Goal: Complete application form: Complete application form

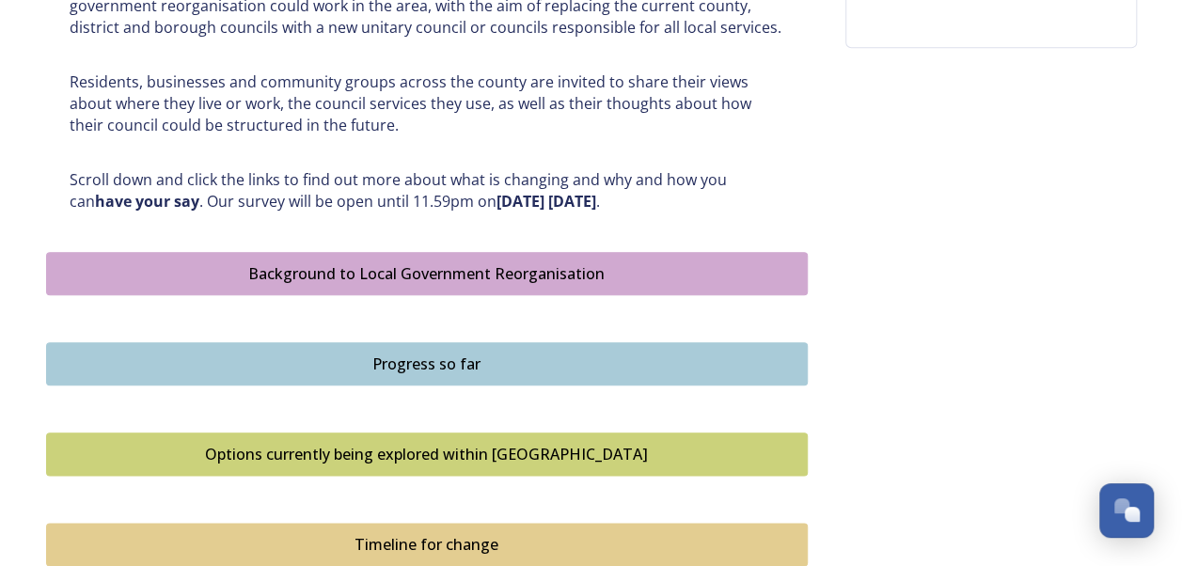
scroll to position [940, 0]
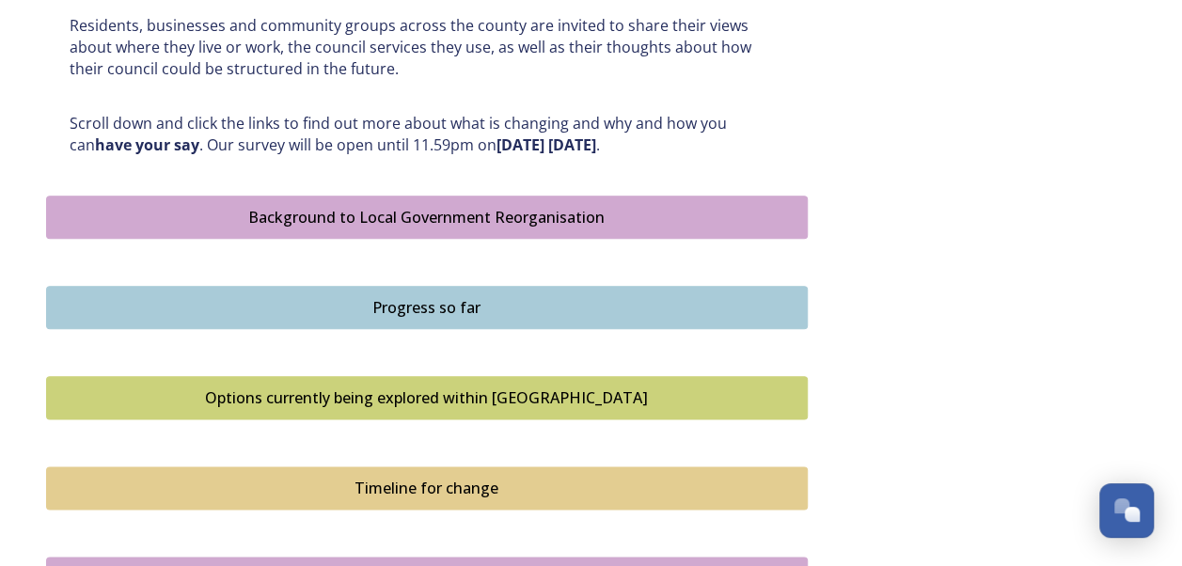
click at [432, 212] on div "Background to Local Government Reorganisation" at bounding box center [426, 217] width 741 height 23
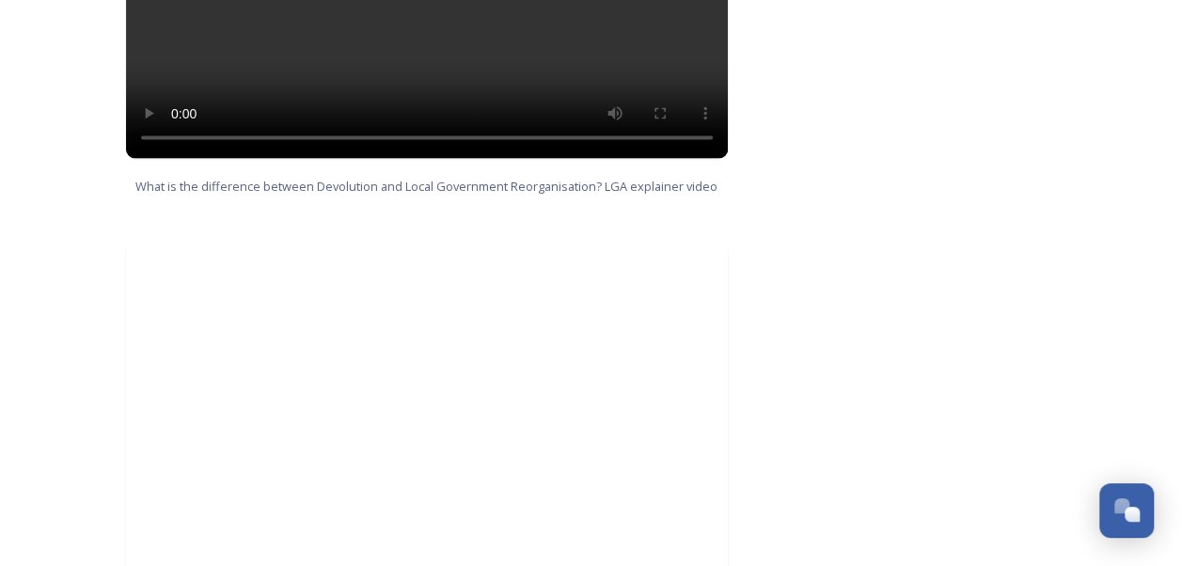
scroll to position [2098, 0]
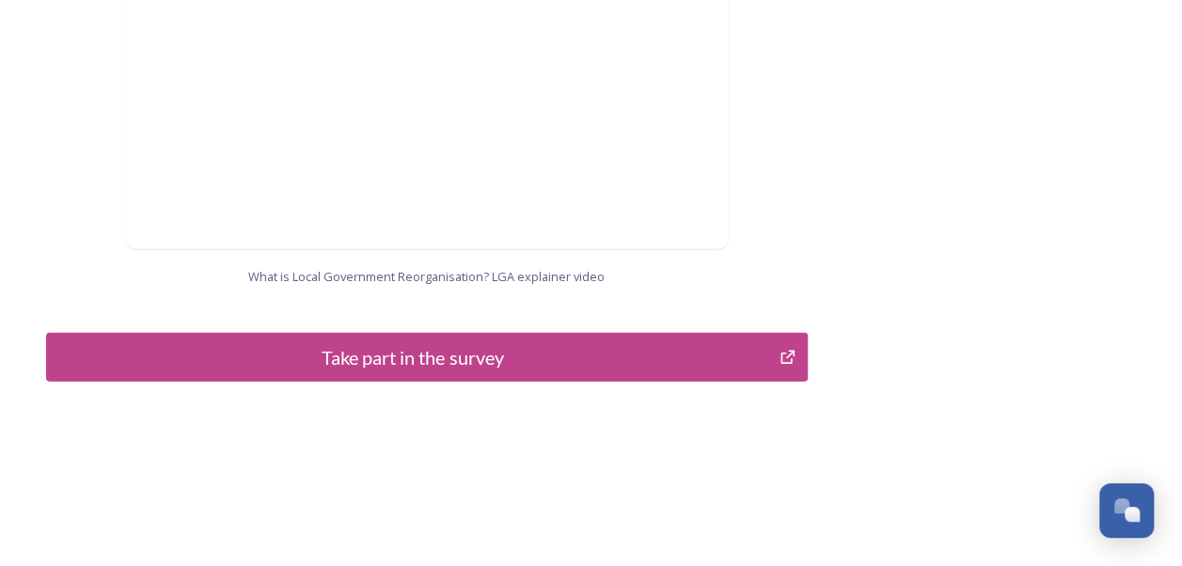
click at [427, 343] on div "Take part in the survey" at bounding box center [413, 357] width 714 height 28
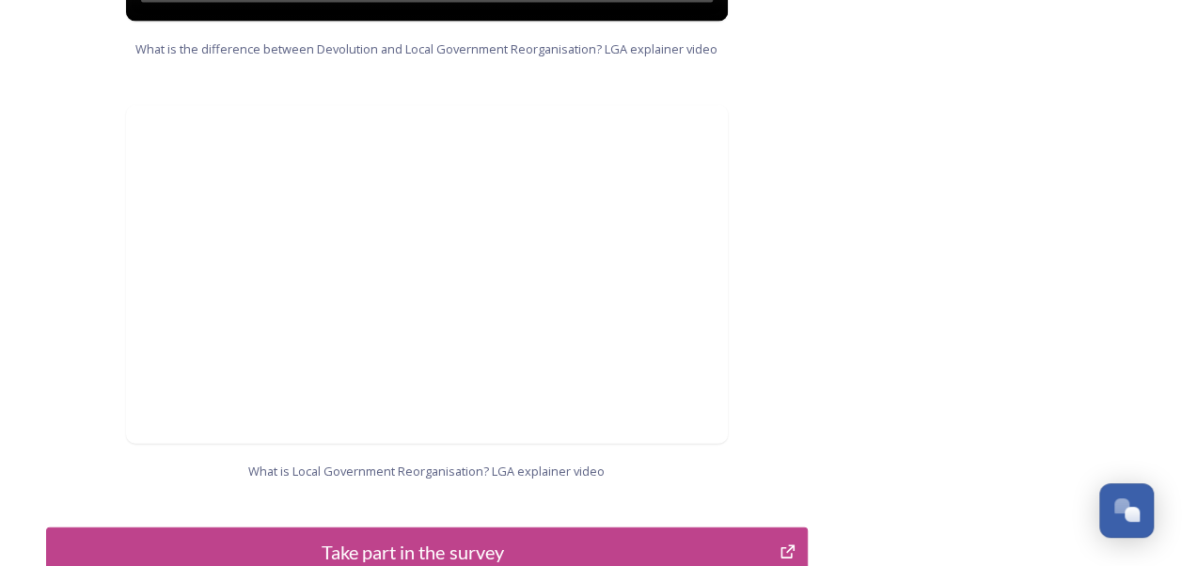
scroll to position [2004, 0]
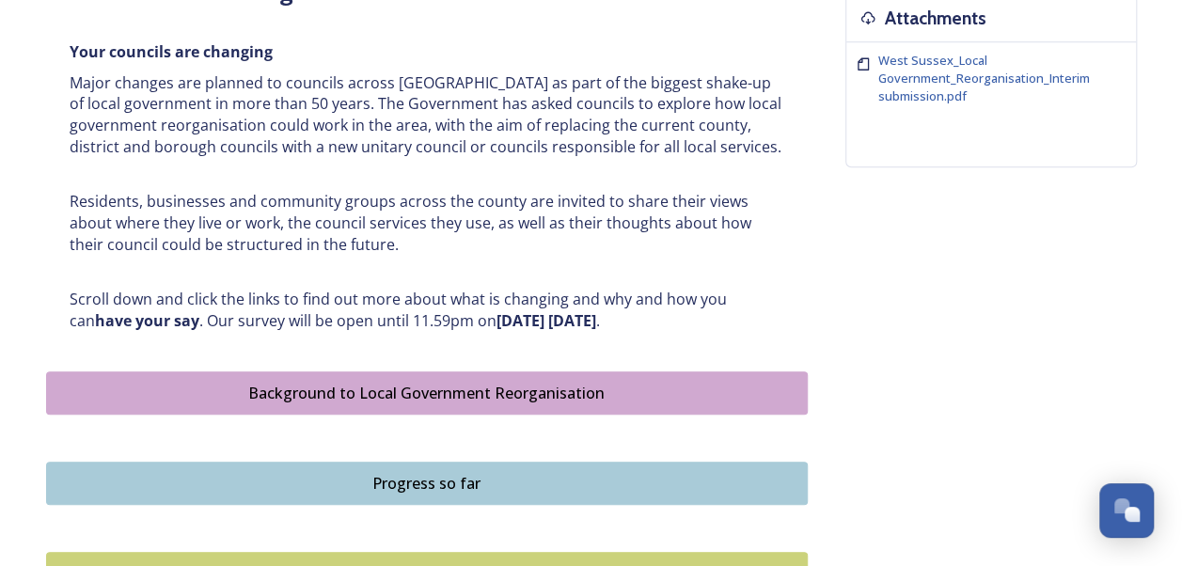
scroll to position [846, 0]
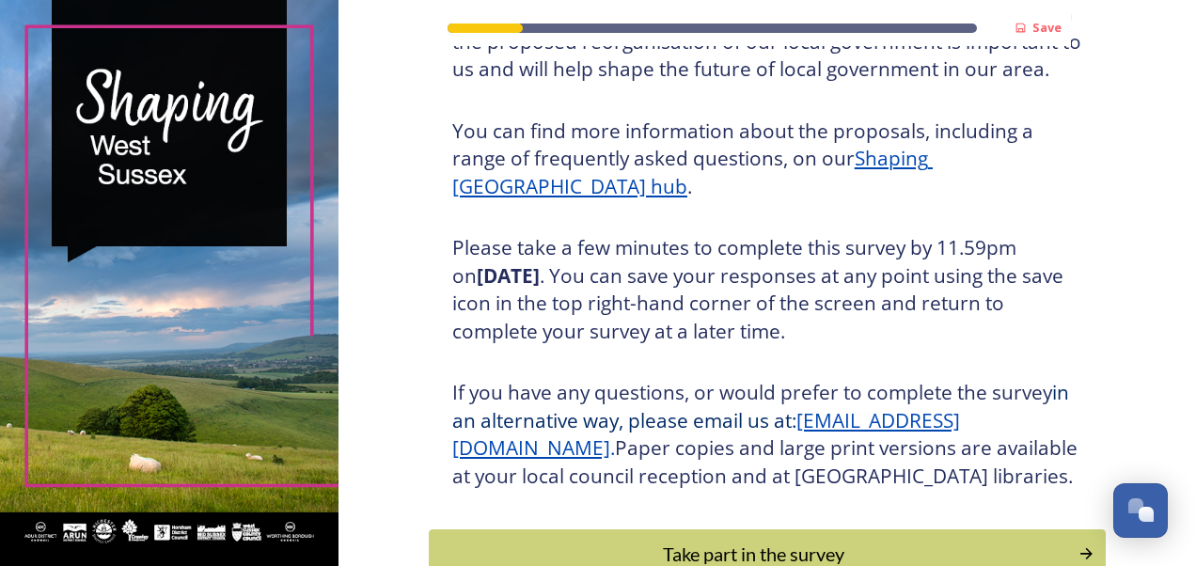
scroll to position [337, 0]
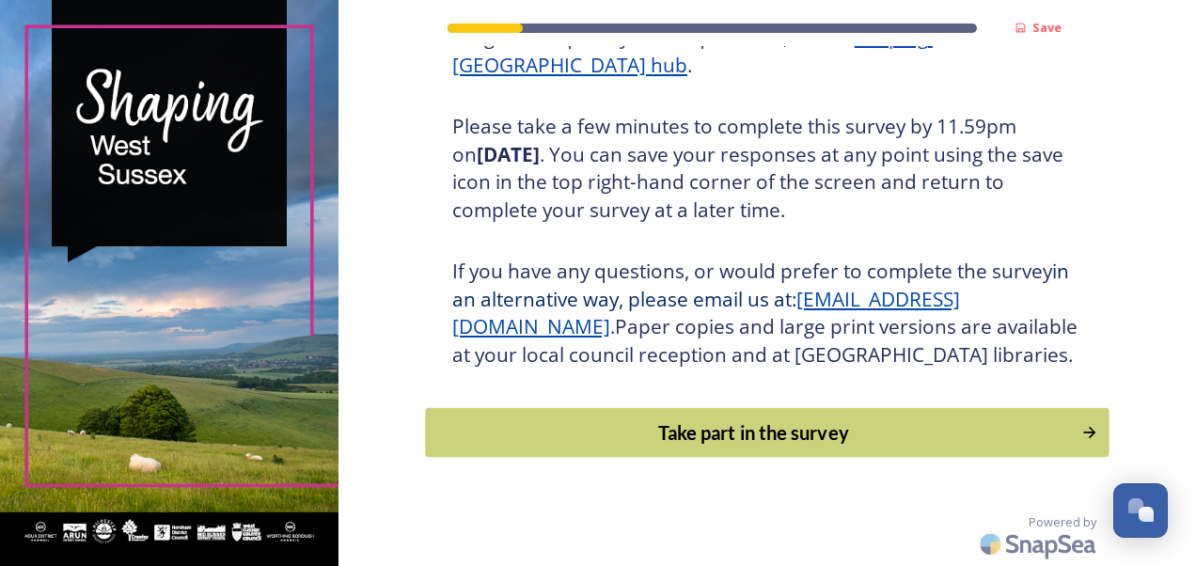
click at [751, 437] on div "Take part in the survey" at bounding box center [753, 432] width 636 height 28
click at [751, 437] on div "Save Shaping [GEOGRAPHIC_DATA] Thank you for taking the time to complete this s…" at bounding box center [766, 283] width 857 height 566
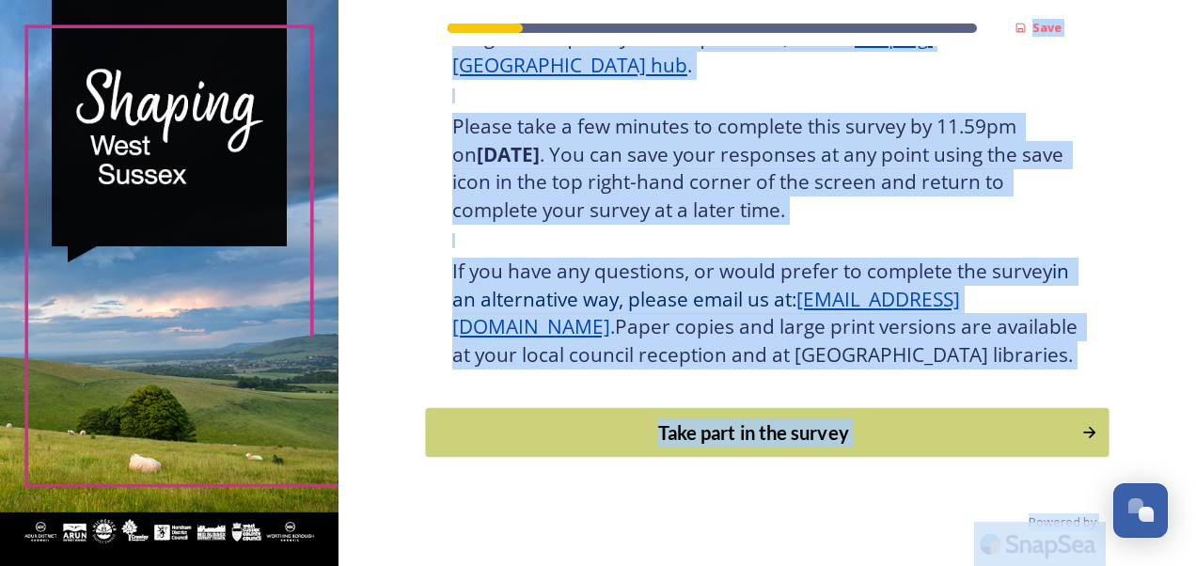
scroll to position [0, 0]
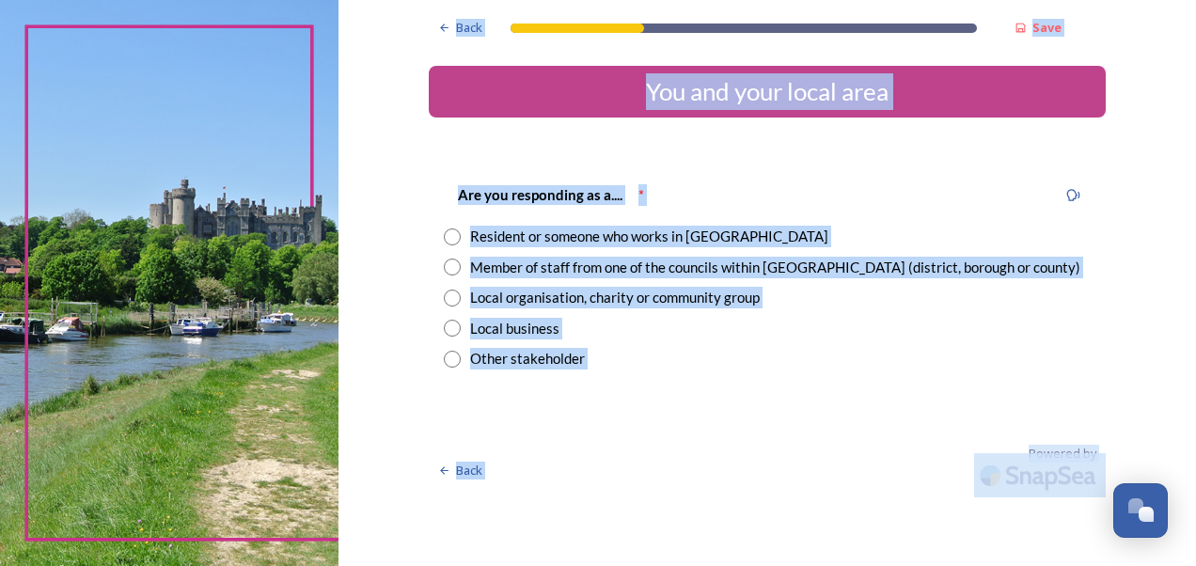
click at [1072, 501] on div "Back Save You and your local area Are you responding as a.... * Resident or som…" at bounding box center [766, 283] width 857 height 566
click at [873, 440] on div "Back Save You and your local area Are you responding as a.... * Resident or som…" at bounding box center [767, 248] width 677 height 497
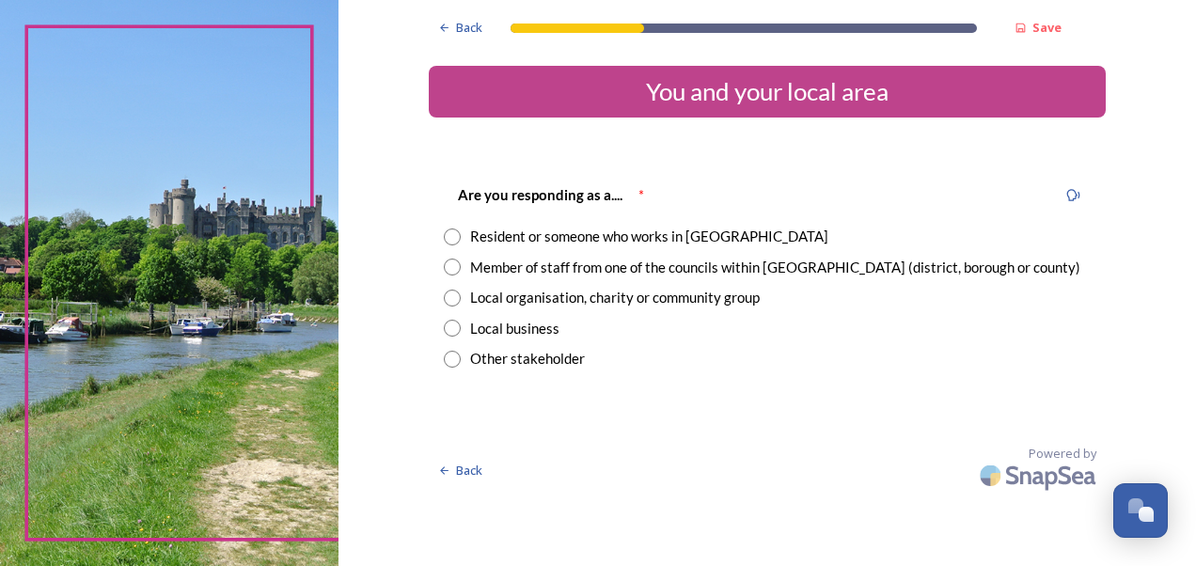
click at [454, 271] on input "radio" at bounding box center [452, 267] width 17 height 17
radio input "true"
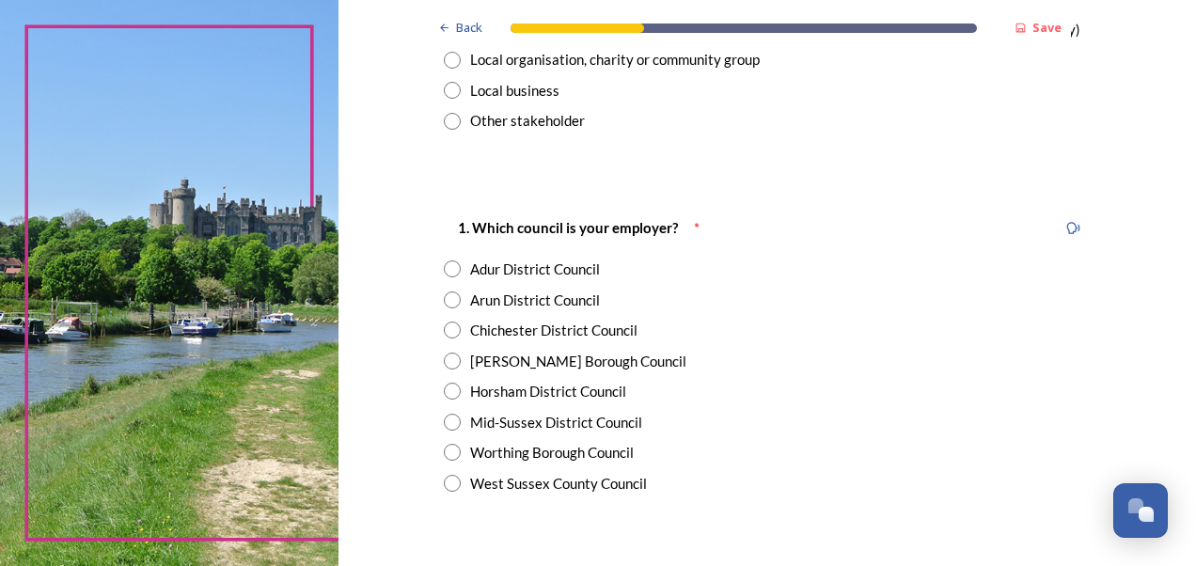
scroll to position [282, 0]
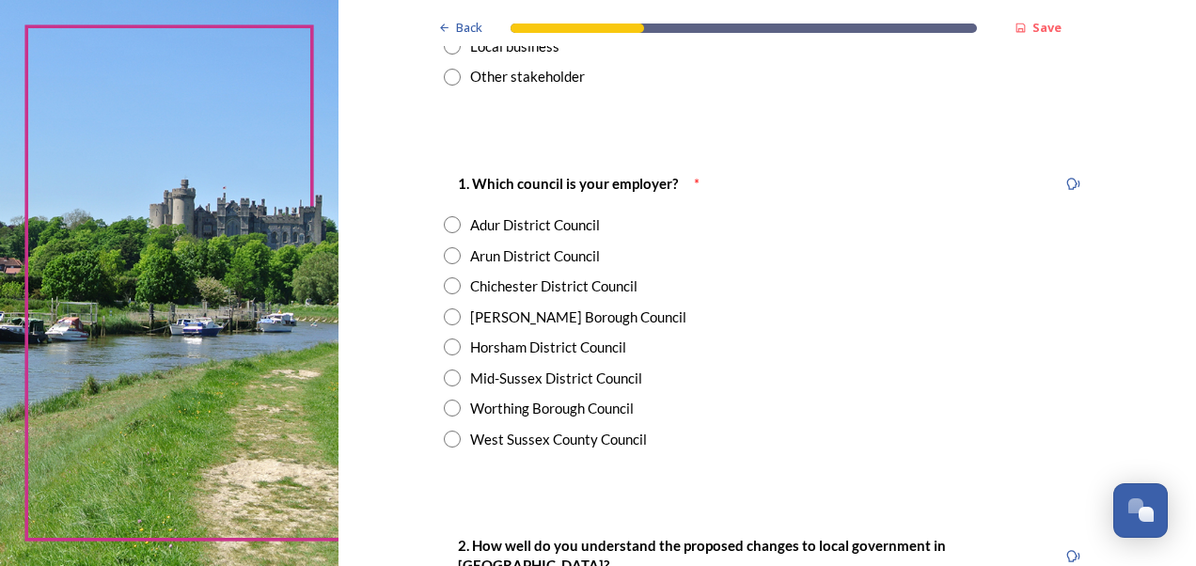
click at [444, 440] on input "radio" at bounding box center [452, 439] width 17 height 17
radio input "true"
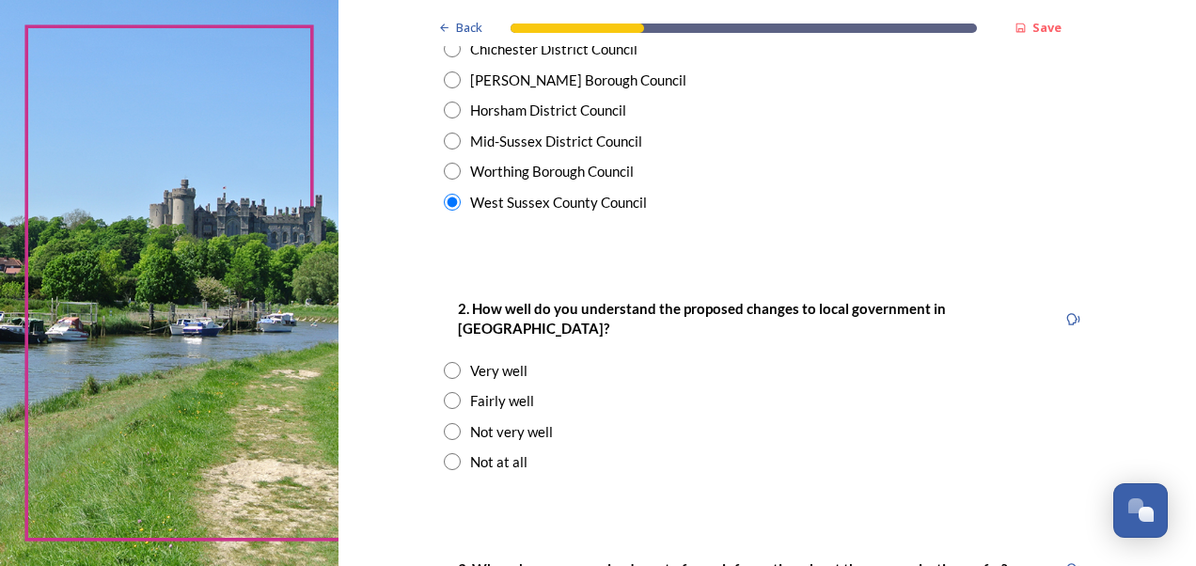
scroll to position [564, 0]
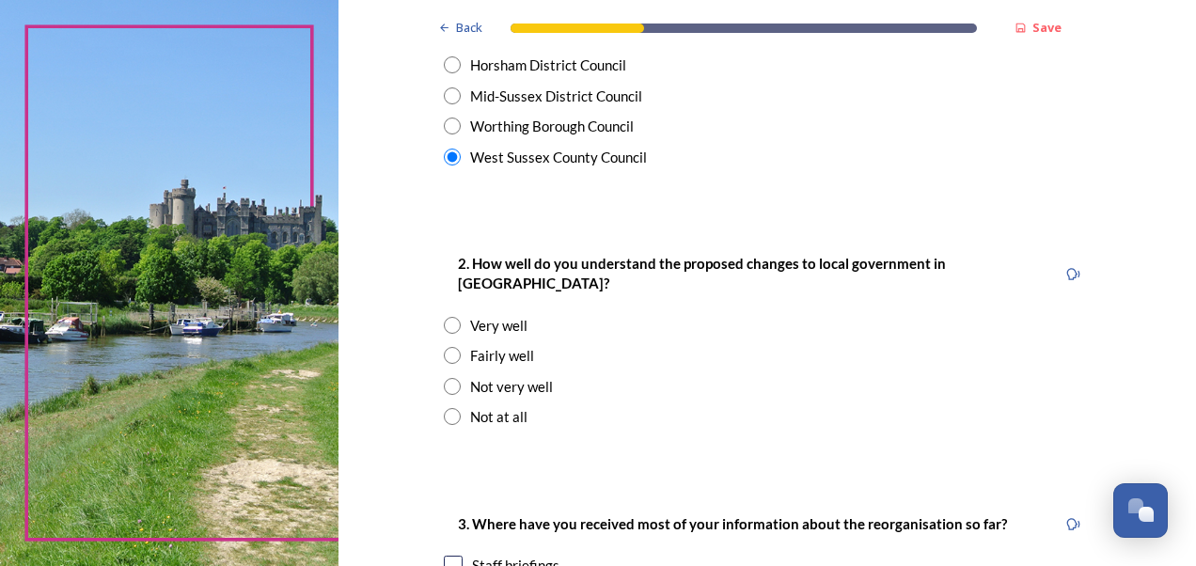
click at [451, 347] on input "radio" at bounding box center [452, 355] width 17 height 17
radio input "true"
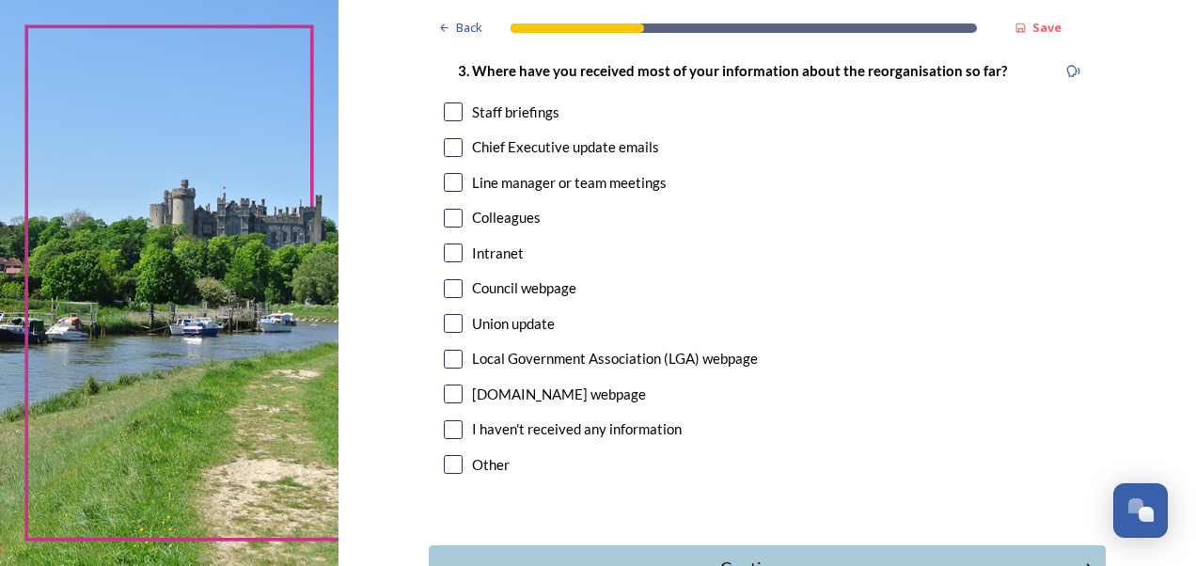
scroll to position [1034, 0]
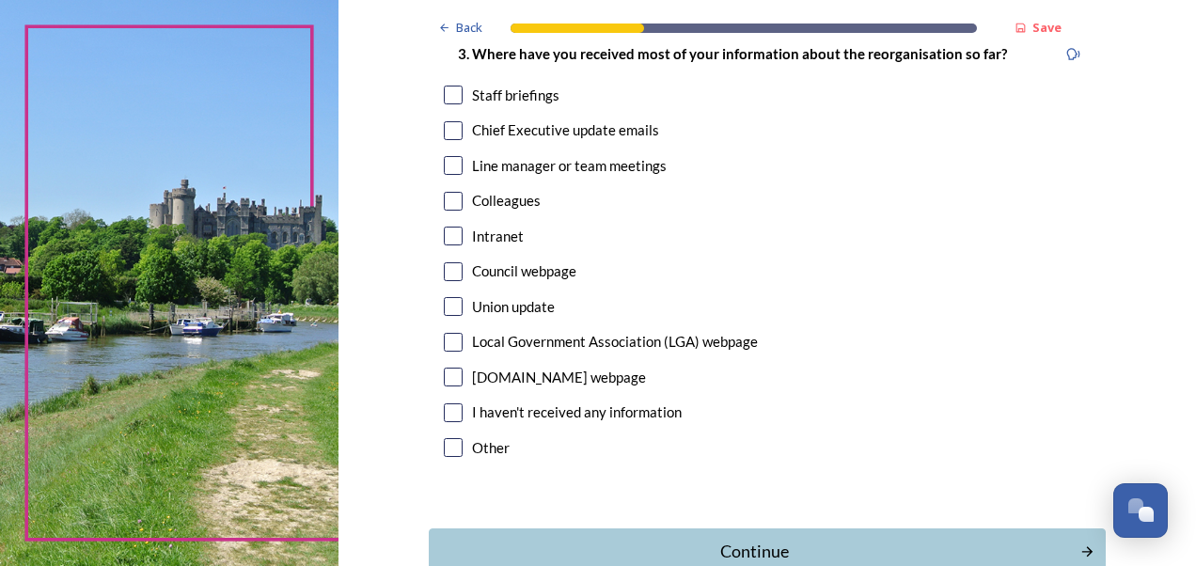
click at [448, 156] on input "checkbox" at bounding box center [453, 165] width 19 height 19
checkbox input "true"
click at [784, 528] on button "Continue" at bounding box center [766, 551] width 683 height 46
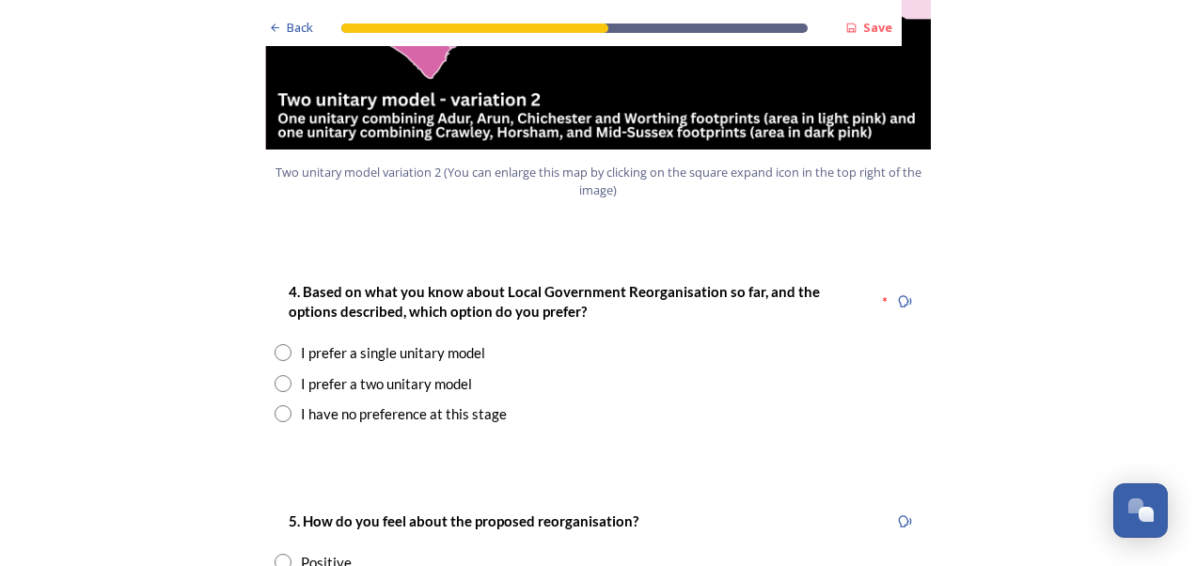
scroll to position [2444, 0]
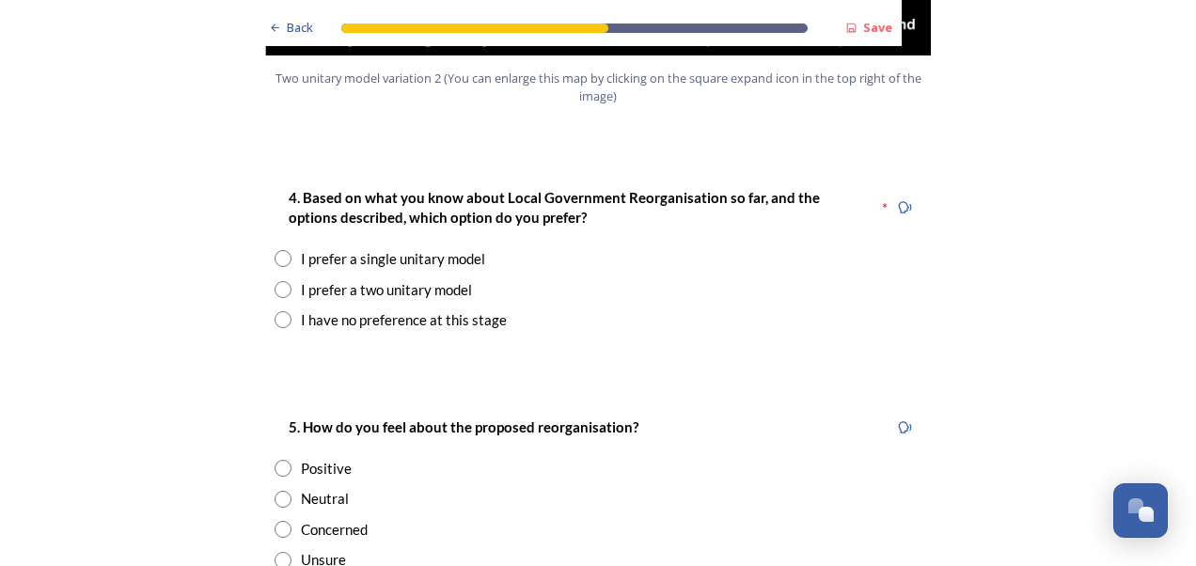
click at [278, 281] on input "radio" at bounding box center [283, 289] width 17 height 17
radio input "true"
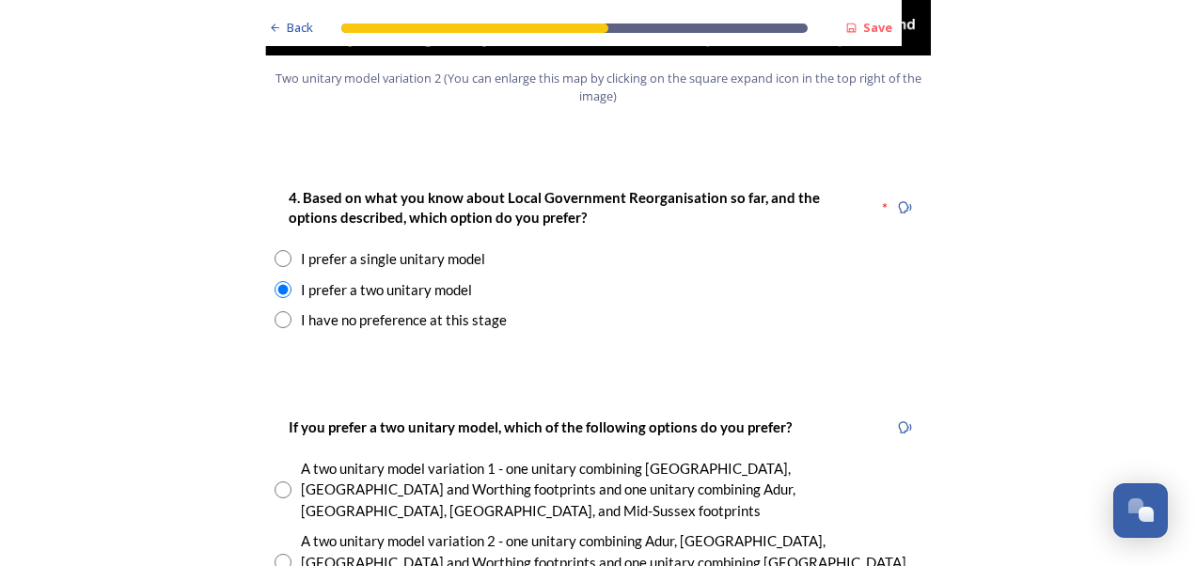
click at [278, 481] on input "radio" at bounding box center [283, 489] width 17 height 17
radio input "true"
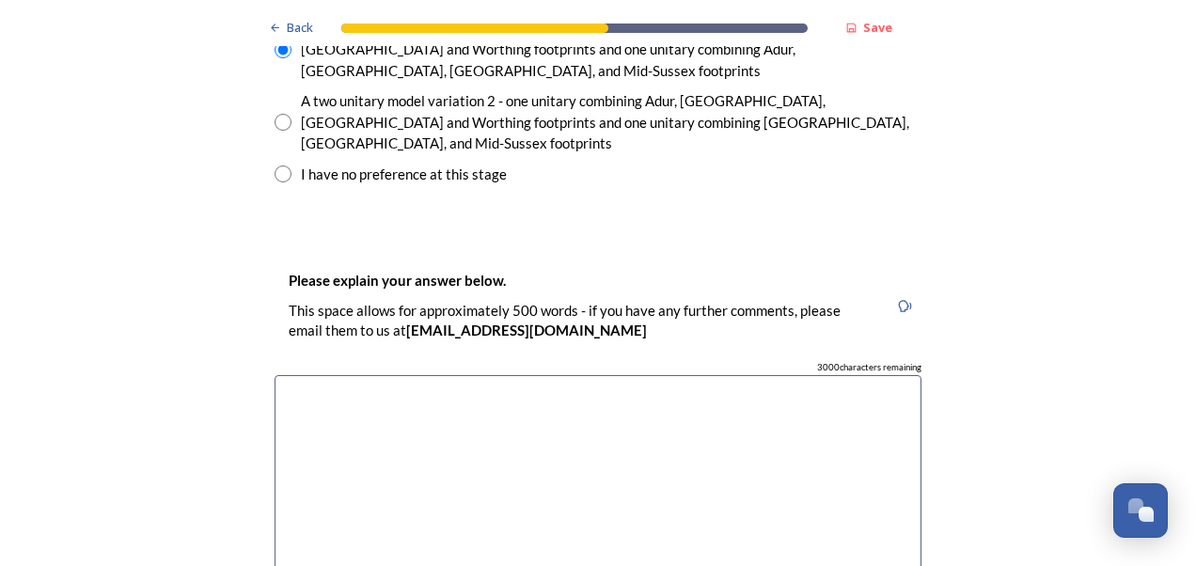
scroll to position [2914, 0]
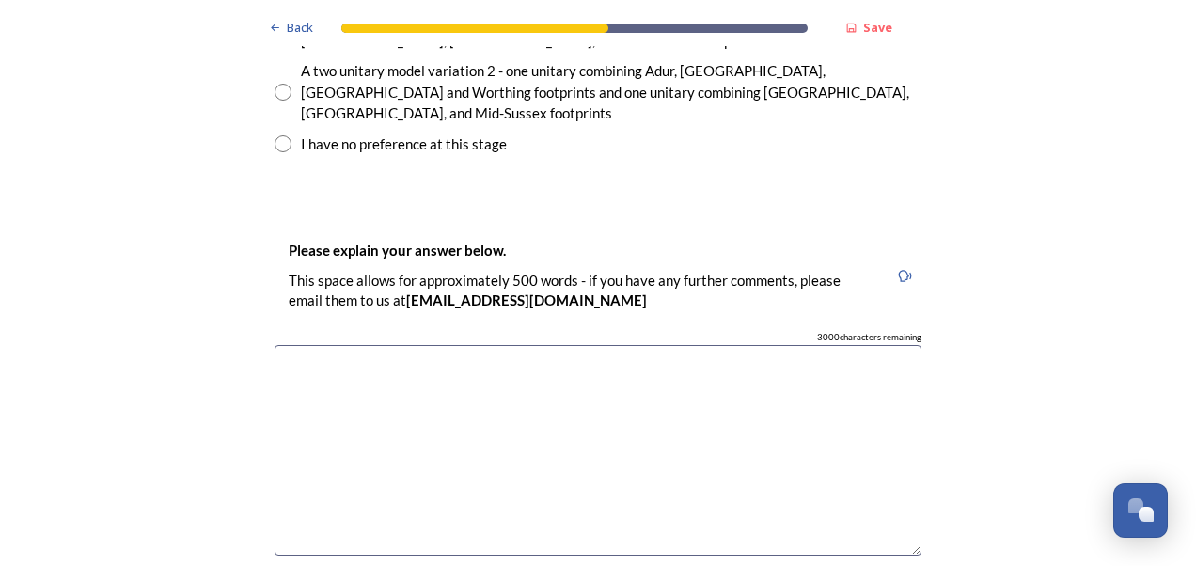
click at [298, 345] on textarea at bounding box center [598, 451] width 647 height 212
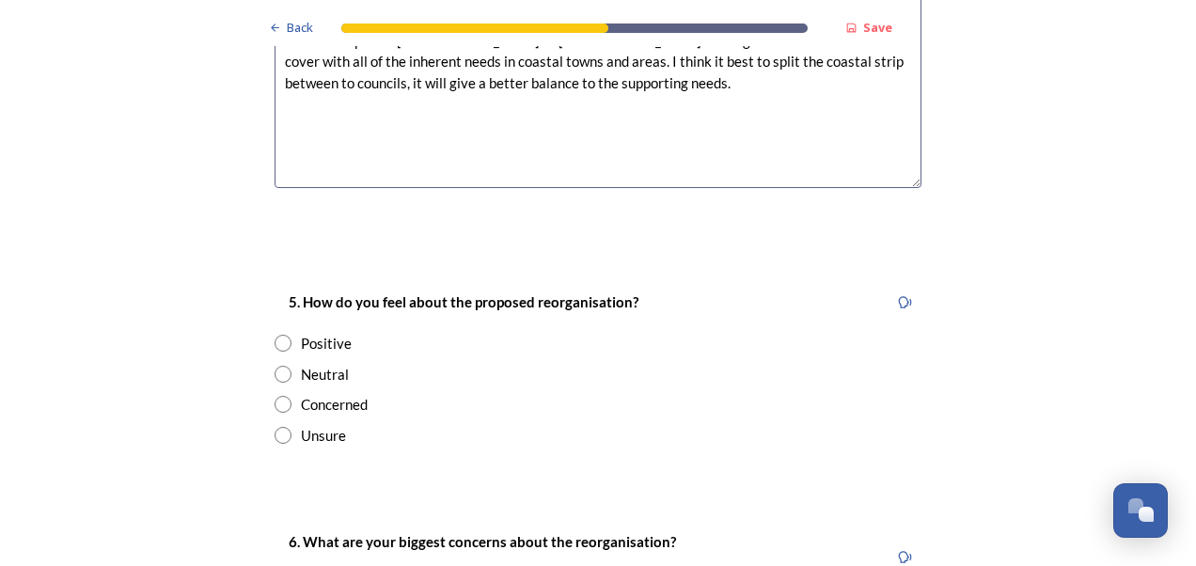
scroll to position [3291, 0]
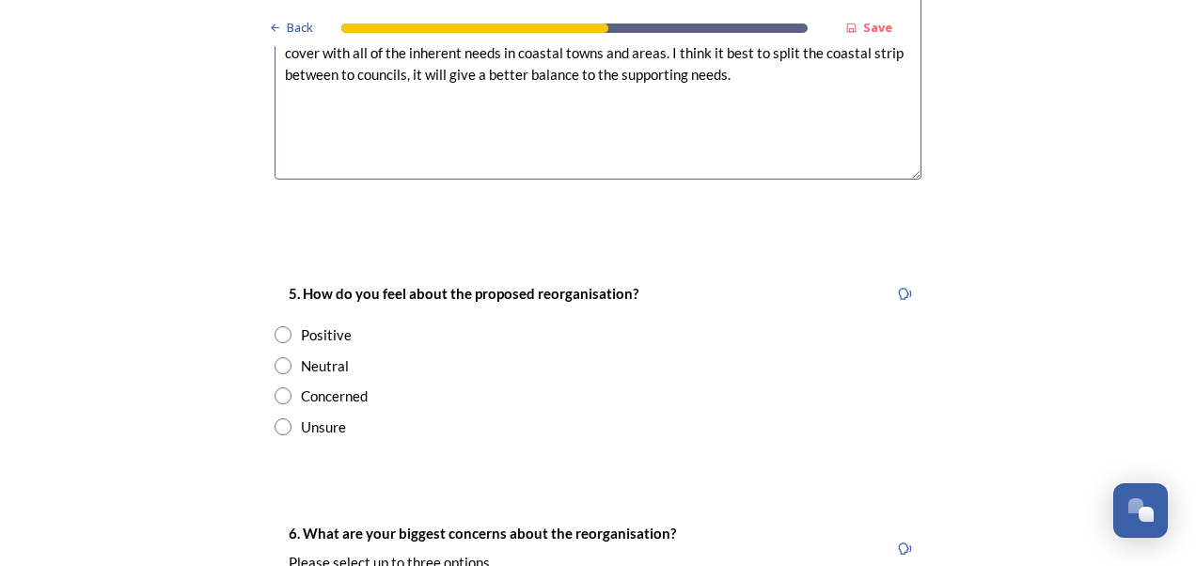
type textarea "One council is way to big to manage in my view. Coastal strip has high complexi…"
click at [280, 357] on input "radio" at bounding box center [283, 365] width 17 height 17
radio input "true"
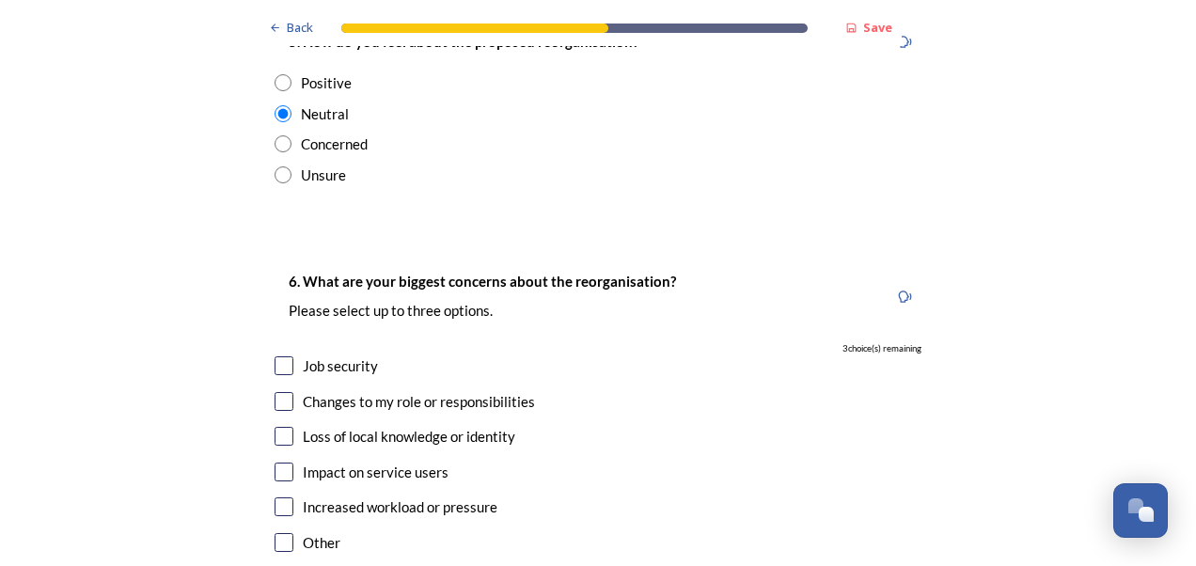
scroll to position [3573, 0]
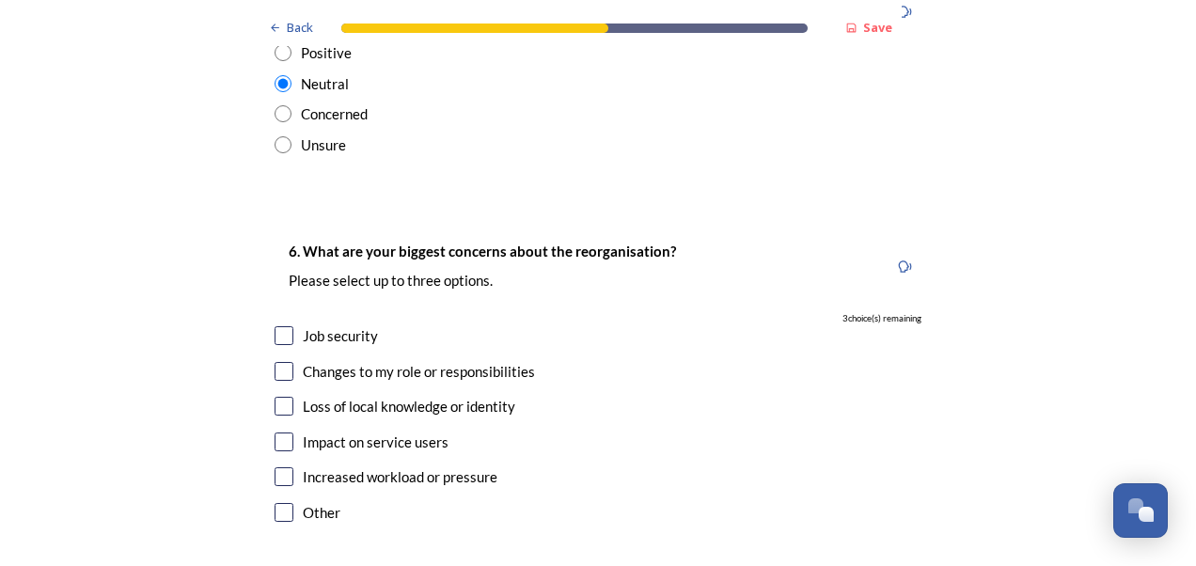
click at [275, 432] on input "checkbox" at bounding box center [284, 441] width 19 height 19
checkbox input "true"
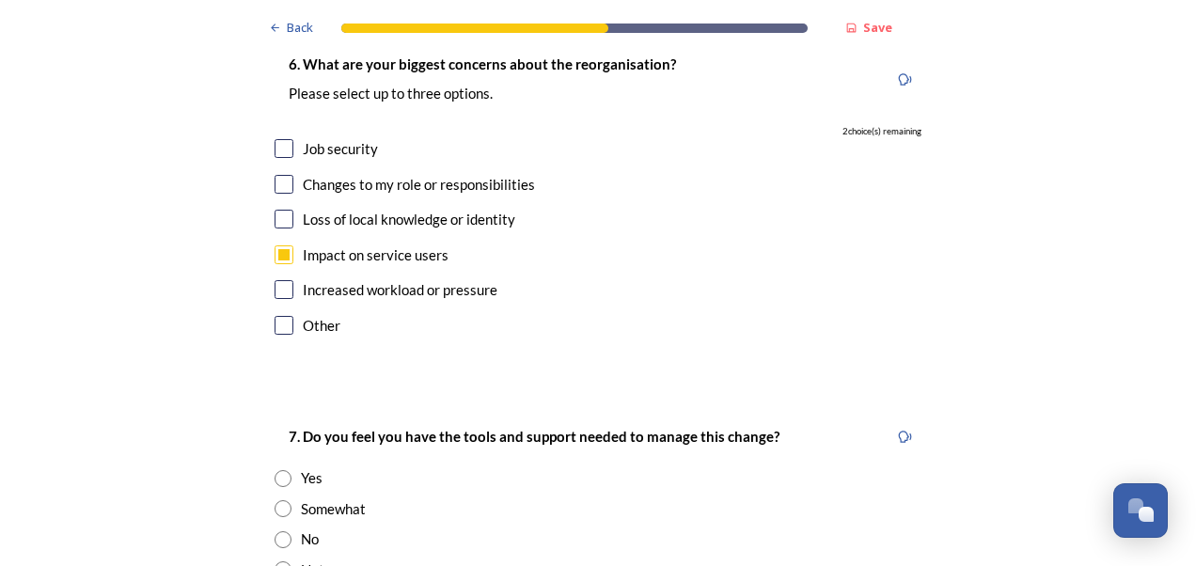
scroll to position [3761, 0]
click at [282, 530] on input "radio" at bounding box center [283, 538] width 17 height 17
radio input "true"
click at [275, 560] on input "radio" at bounding box center [283, 568] width 17 height 17
radio input "true"
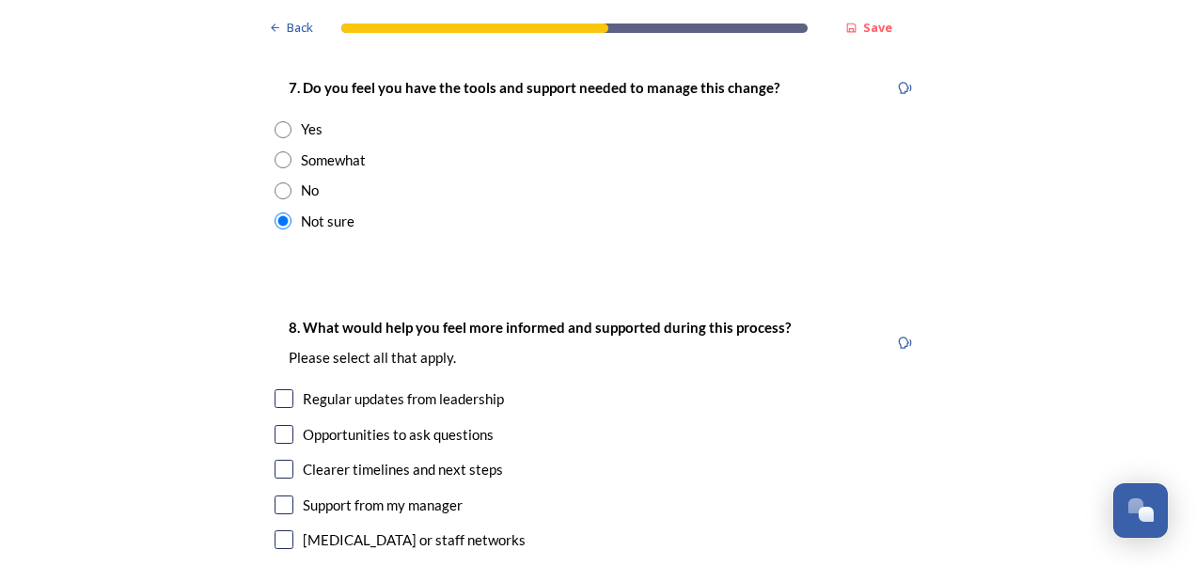
scroll to position [4137, 0]
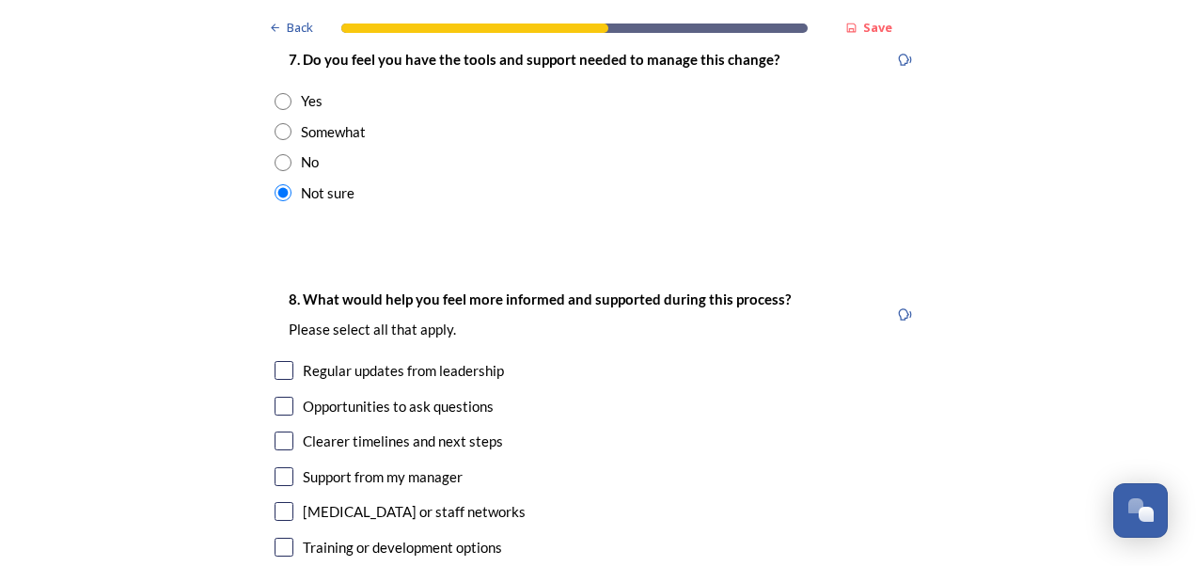
click at [275, 361] on input "checkbox" at bounding box center [284, 370] width 19 height 19
checkbox input "true"
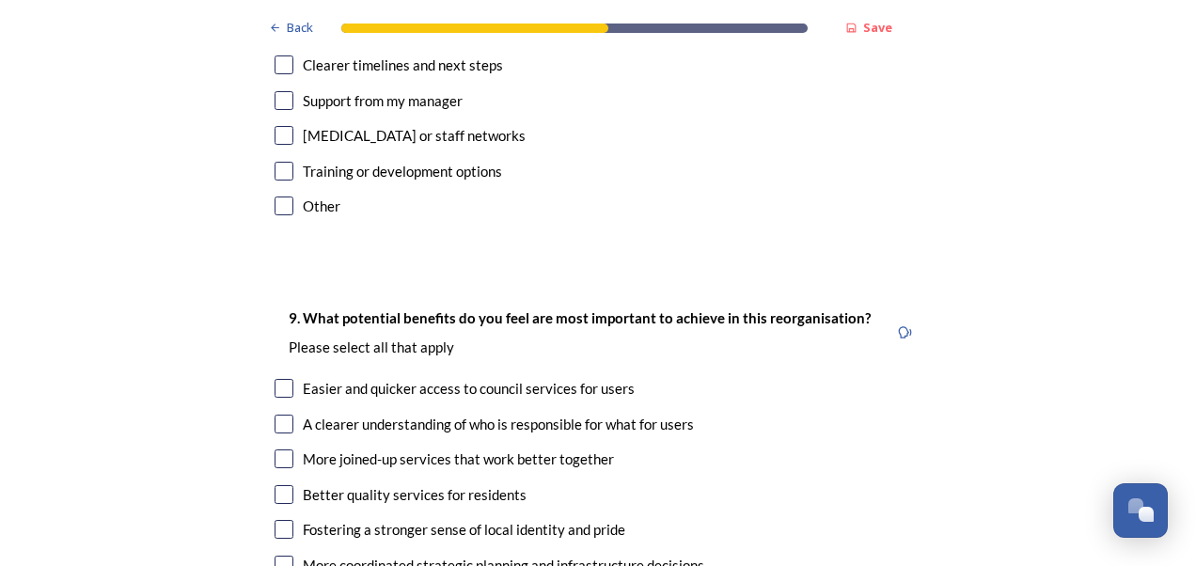
scroll to position [4513, 0]
click at [275, 449] on input "checkbox" at bounding box center [284, 458] width 19 height 19
click at [276, 449] on input "checkbox" at bounding box center [284, 458] width 19 height 19
checkbox input "false"
click at [275, 379] on input "checkbox" at bounding box center [284, 388] width 19 height 19
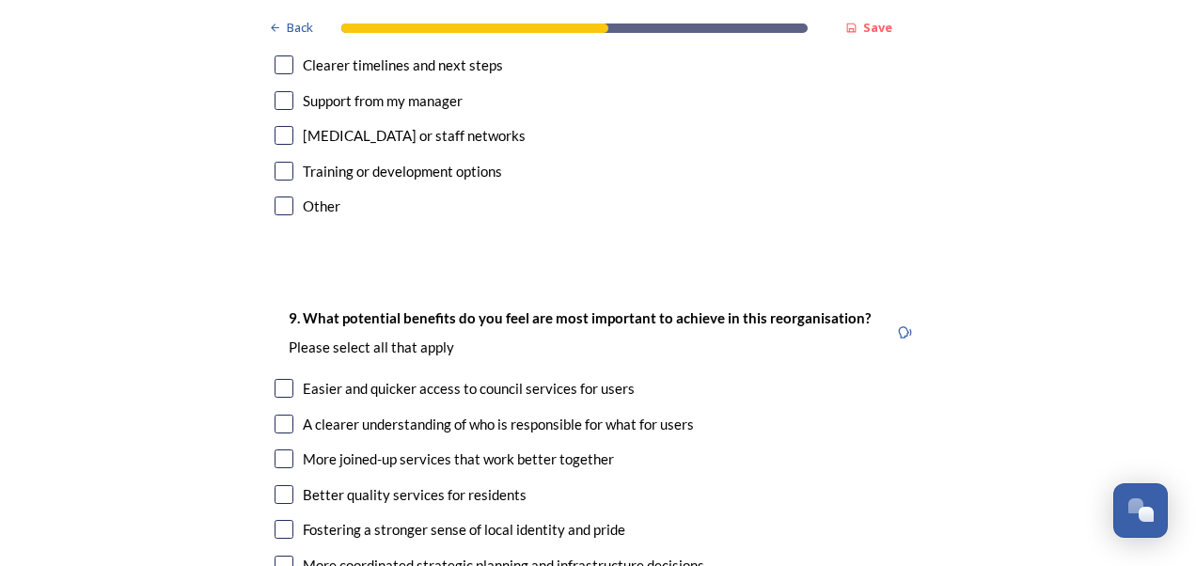
checkbox input "true"
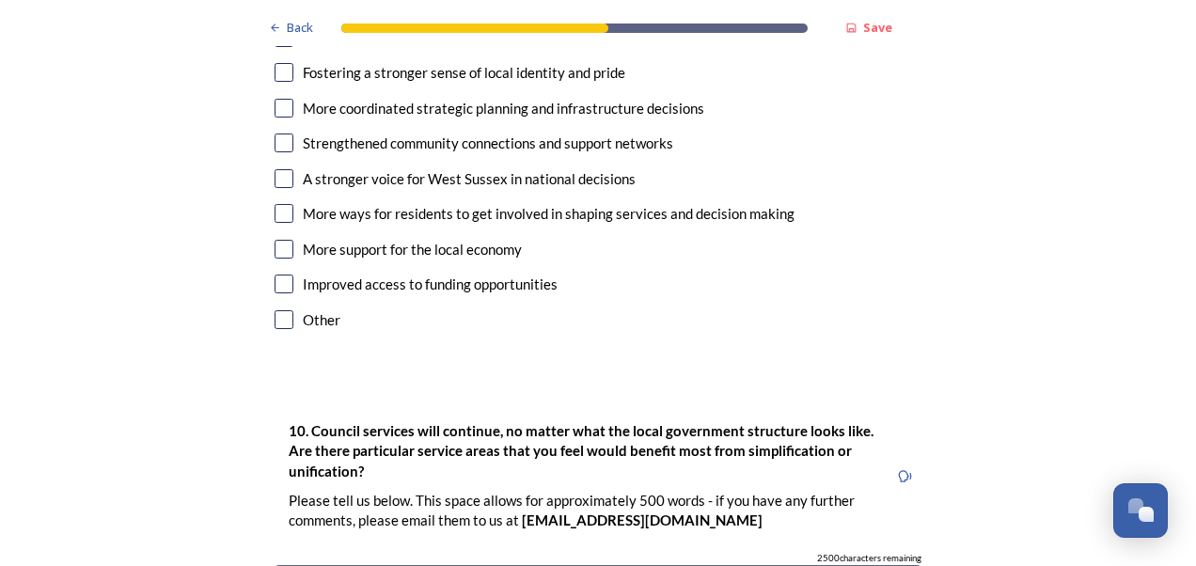
scroll to position [5077, 0]
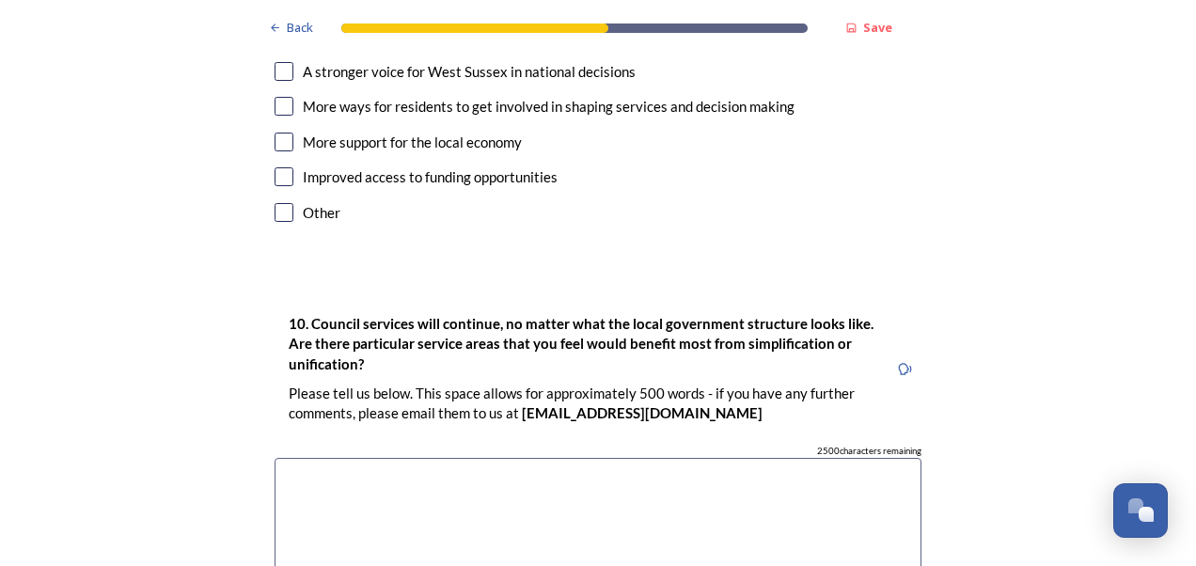
click at [380, 458] on textarea at bounding box center [598, 564] width 647 height 212
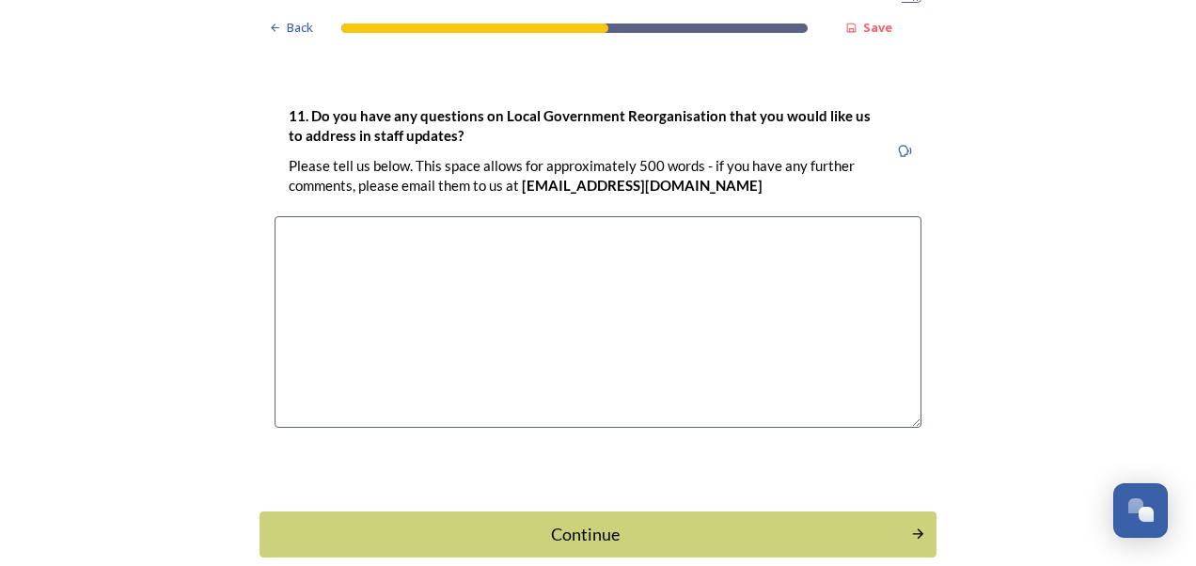
scroll to position [5744, 0]
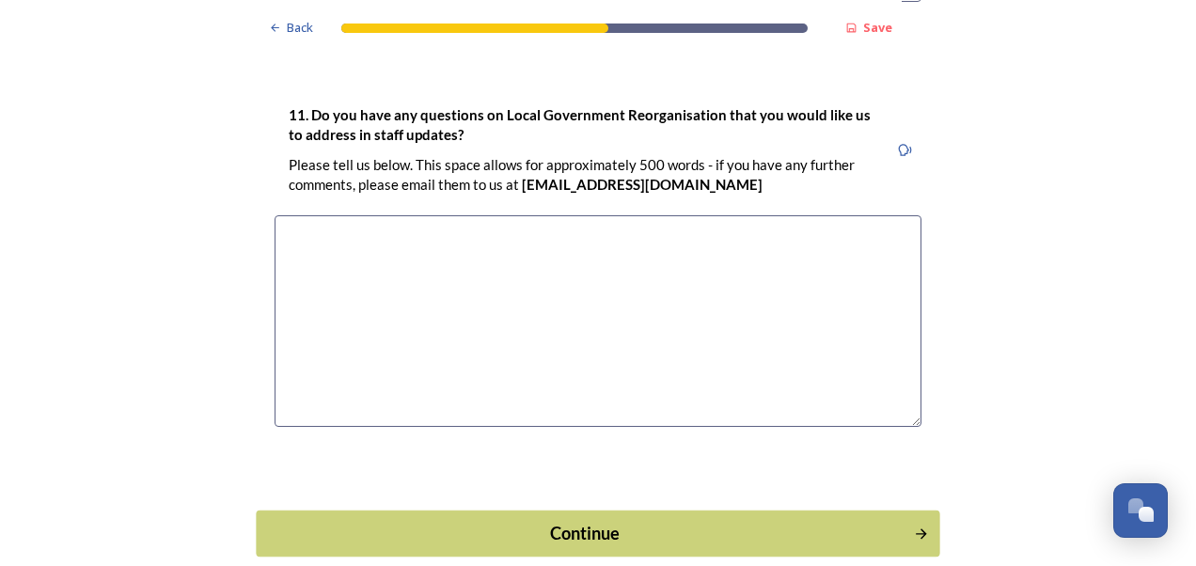
type textarea "Adult Social Care would benefit from simplification."
click at [568, 520] on div "Continue" at bounding box center [585, 532] width 636 height 25
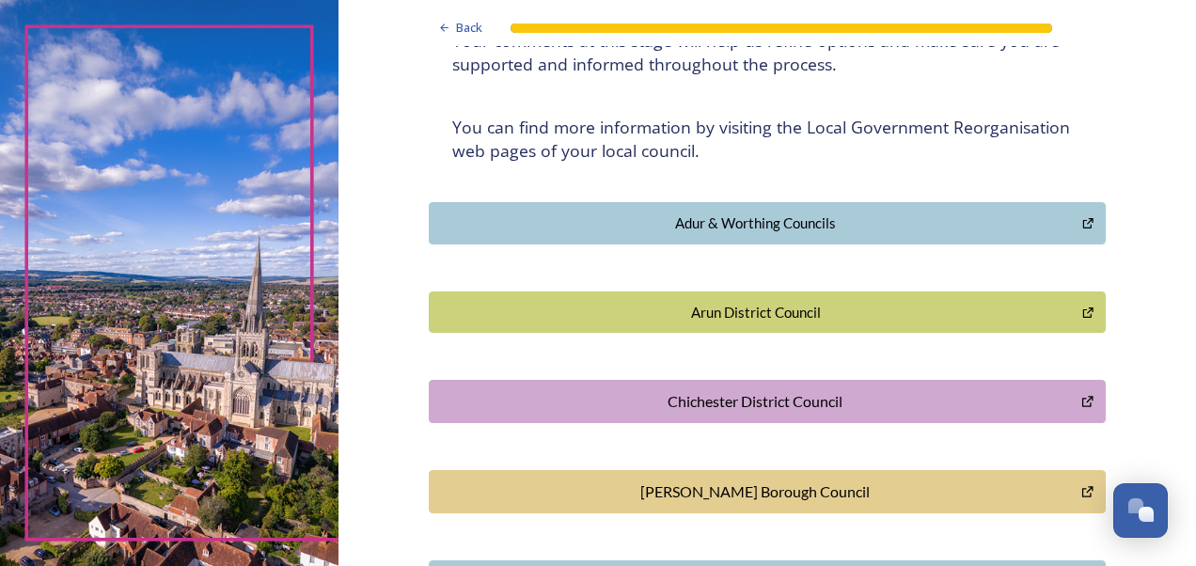
scroll to position [0, 0]
